Goal: Task Accomplishment & Management: Use online tool/utility

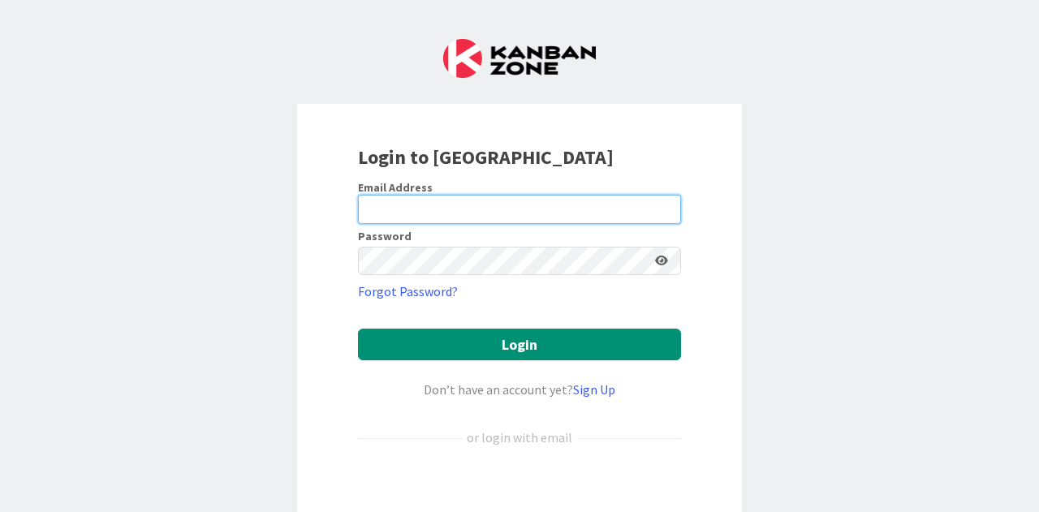
click at [461, 203] on input "email" at bounding box center [519, 209] width 323 height 29
type input "[EMAIL_ADDRESS][DOMAIN_NAME]"
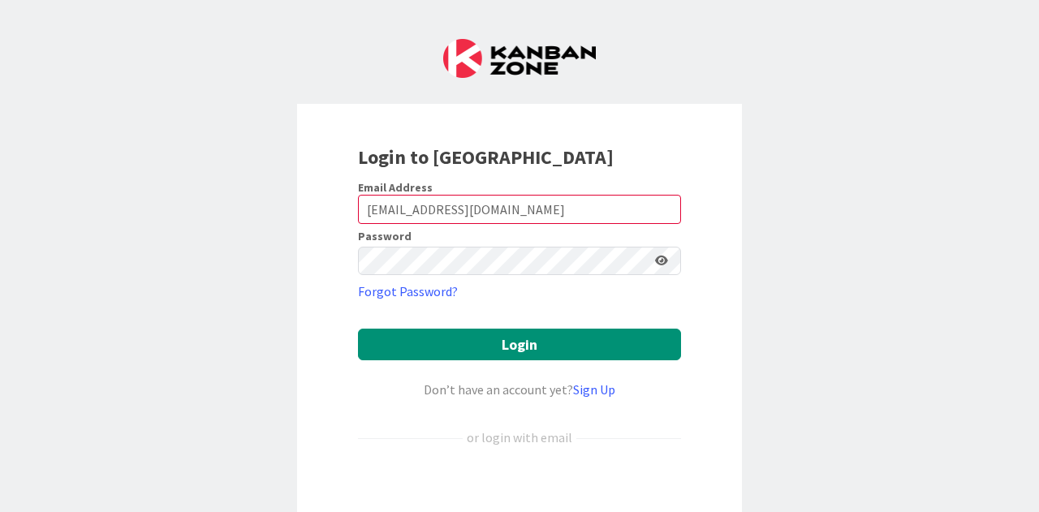
click at [655, 262] on icon at bounding box center [661, 260] width 13 height 11
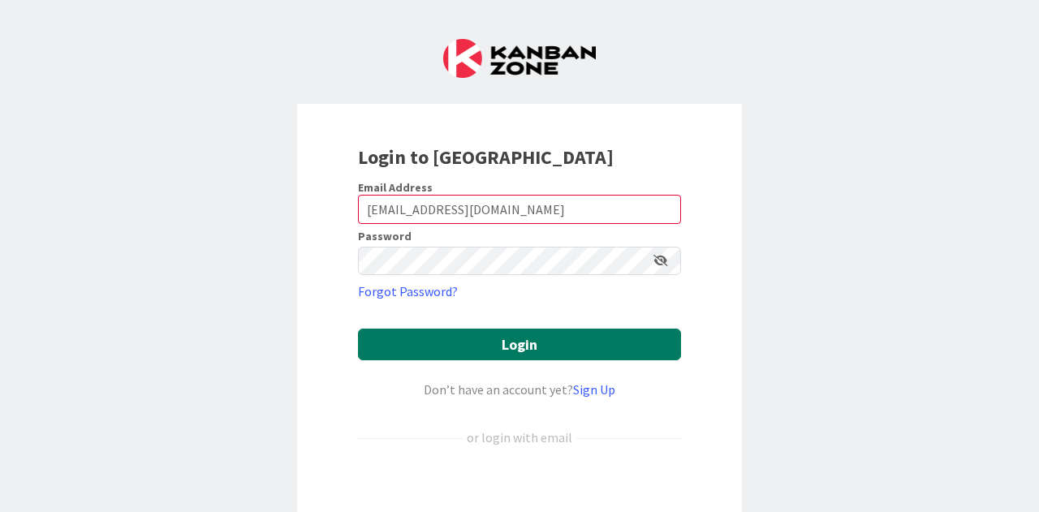
click at [582, 347] on button "Login" at bounding box center [519, 345] width 323 height 32
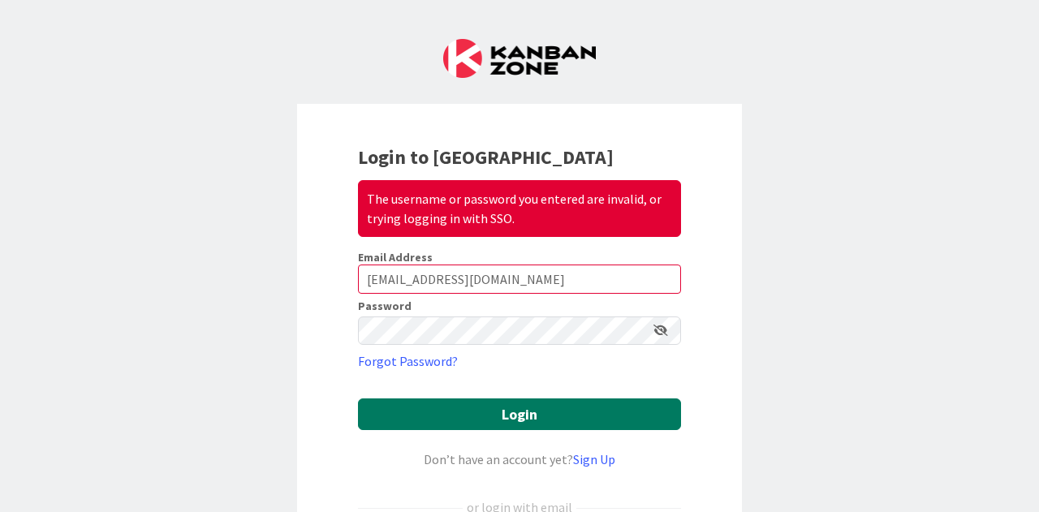
click at [504, 403] on button "Login" at bounding box center [519, 414] width 323 height 32
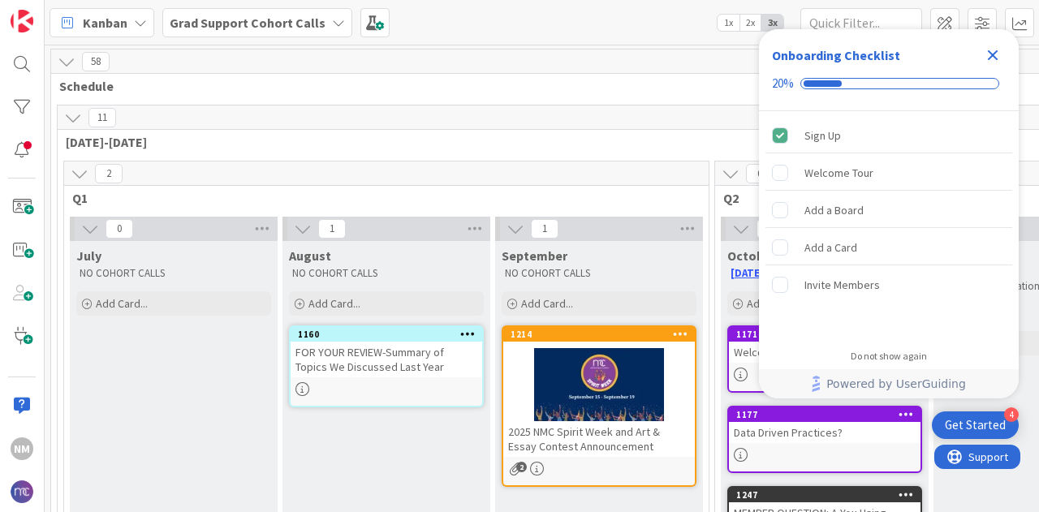
drag, startPoint x: 905, startPoint y: 50, endPoint x: 905, endPoint y: -78, distance: 128.2
click at [905, 0] on html "4 Get Started Onboarding Checklist 20% Sign Up Welcome Tour Add a Board Add a C…" at bounding box center [519, 256] width 1039 height 512
click at [994, 57] on icon "Close Checklist" at bounding box center [993, 55] width 11 height 11
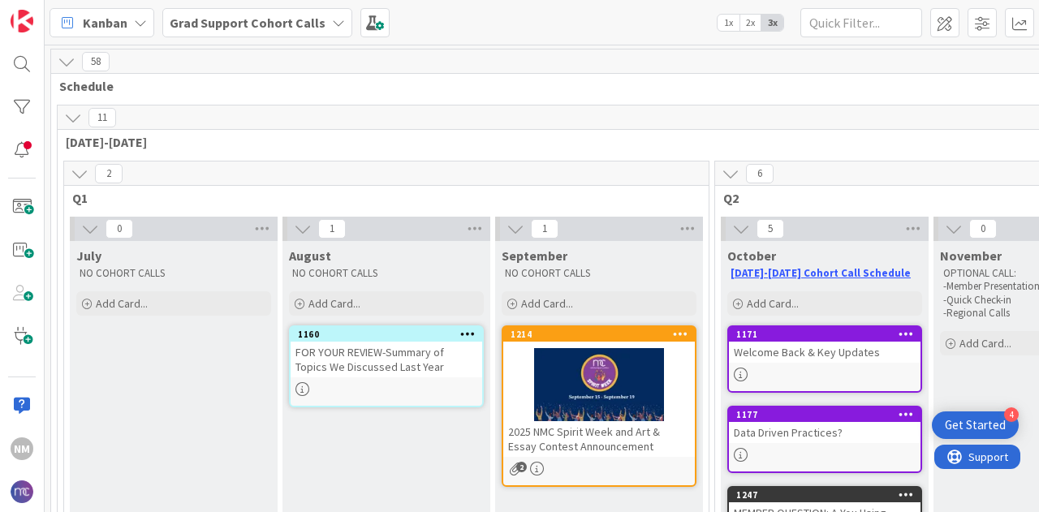
click at [286, 25] on b "Grad Support Cohort Calls" at bounding box center [248, 23] width 156 height 16
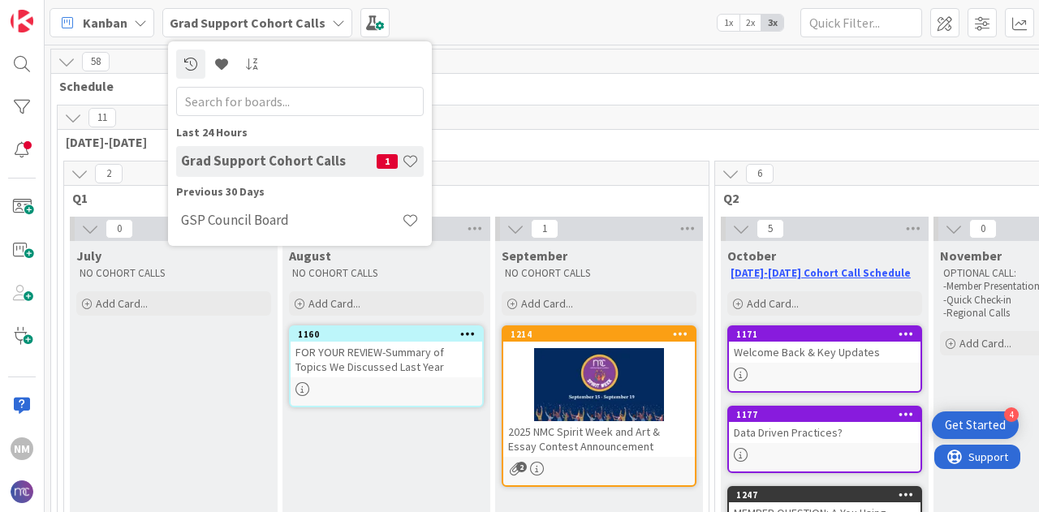
click at [340, 166] on h4 "Grad Support Cohort Calls" at bounding box center [279, 161] width 196 height 16
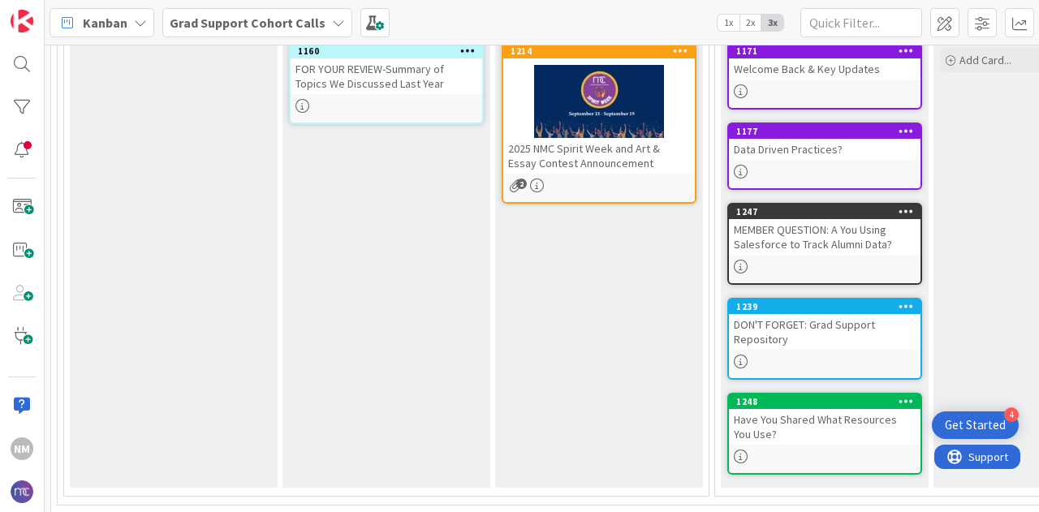
scroll to position [320, 0]
